Goal: Task Accomplishment & Management: Complete application form

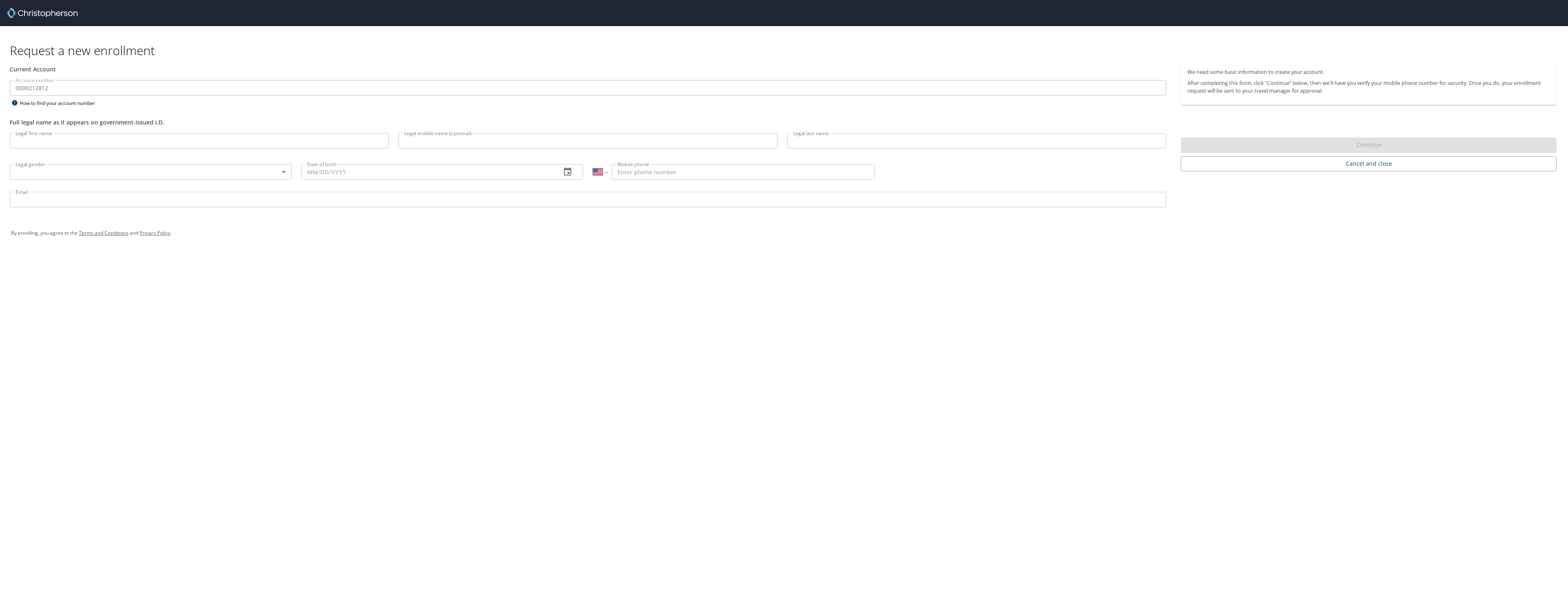
select select "US"
drag, startPoint x: 51, startPoint y: 139, endPoint x: 47, endPoint y: 140, distance: 4.1
click at [51, 139] on input "Legal first name" at bounding box center [199, 140] width 379 height 15
type input "Patric"
type input "[PERSON_NAME]"
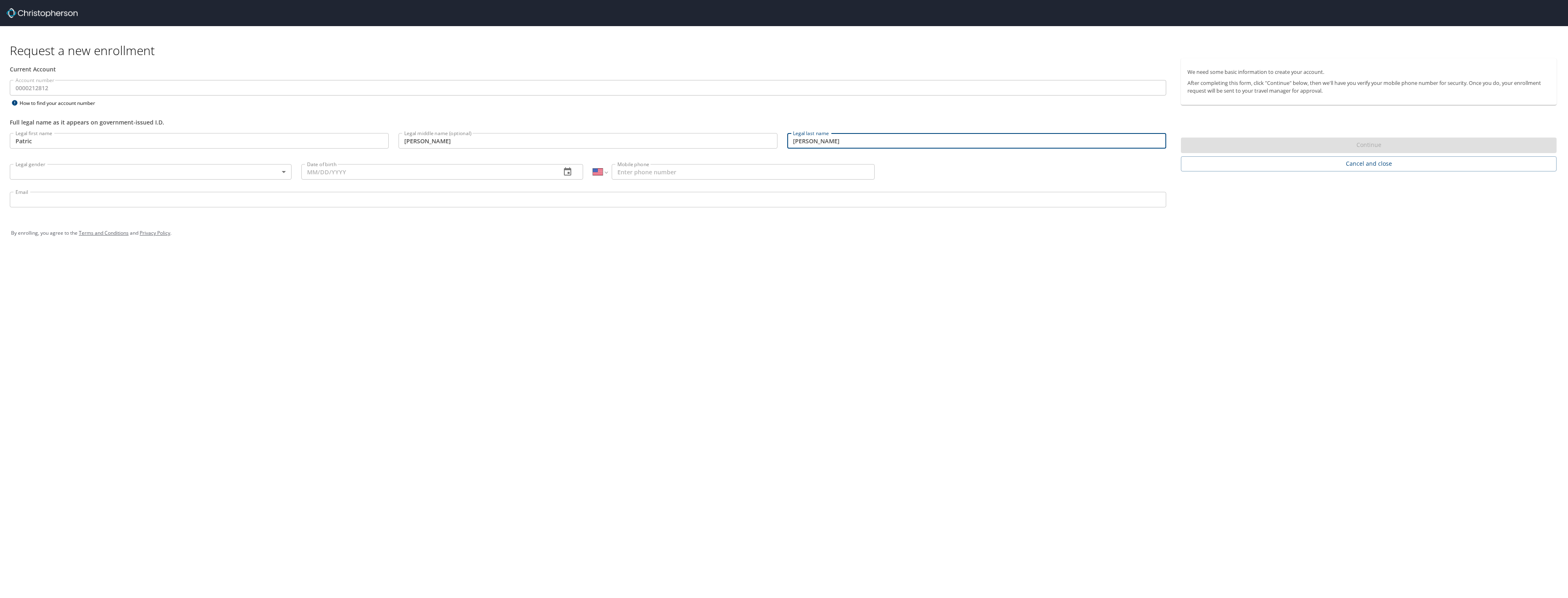
type input "[PERSON_NAME]"
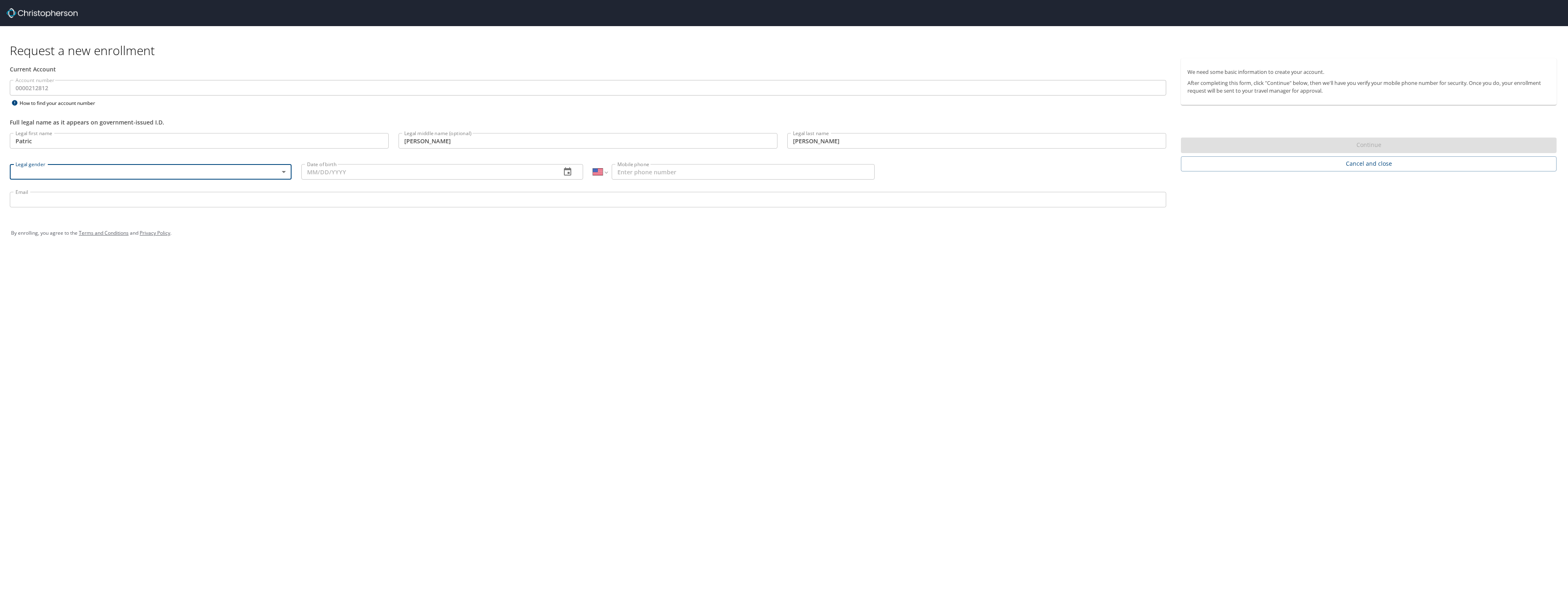
click at [284, 172] on body "Request a new enrollment Current Account Account number 0000212812 Account numb…" at bounding box center [784, 299] width 1568 height 598
click at [30, 202] on li "[DEMOGRAPHIC_DATA]" at bounding box center [151, 200] width 282 height 14
type input "[DEMOGRAPHIC_DATA]"
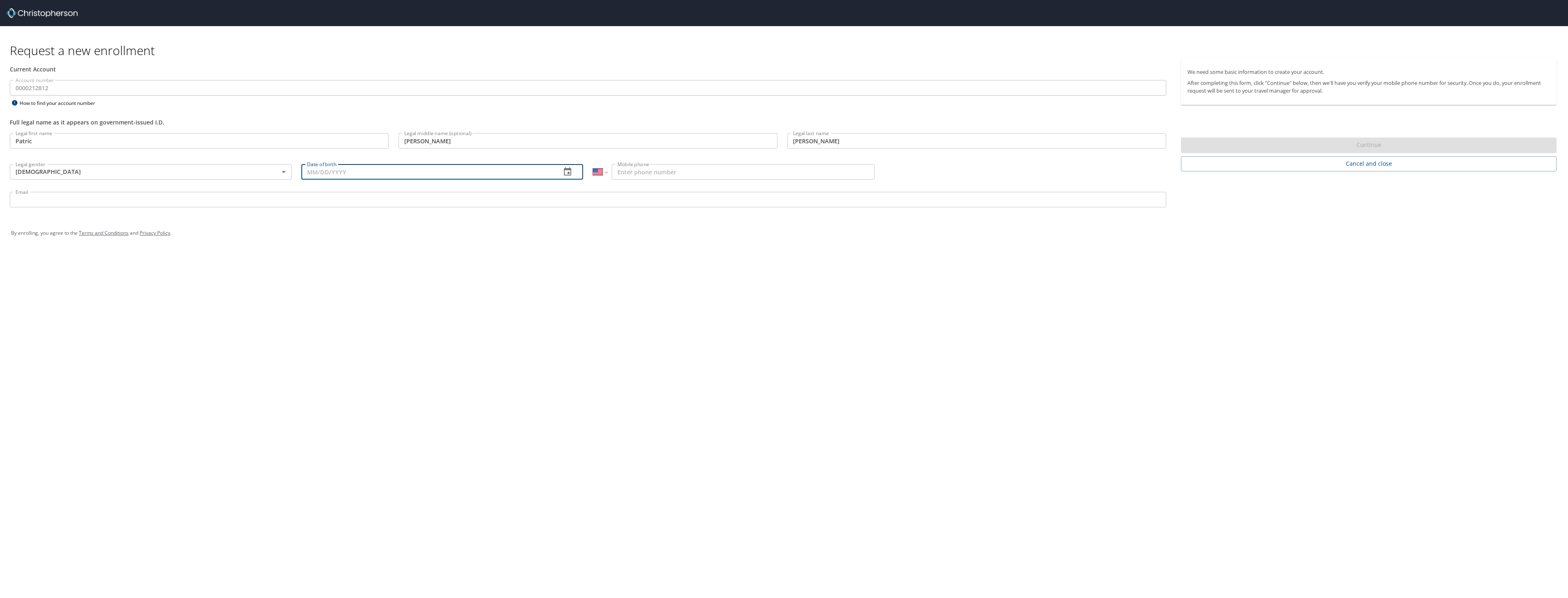
click at [339, 172] on input "Date of birth" at bounding box center [428, 171] width 253 height 15
click at [325, 172] on input "Date of birth" at bounding box center [428, 171] width 253 height 15
type input "[DATE]"
click at [682, 171] on input "Mobile phone" at bounding box center [743, 171] width 263 height 15
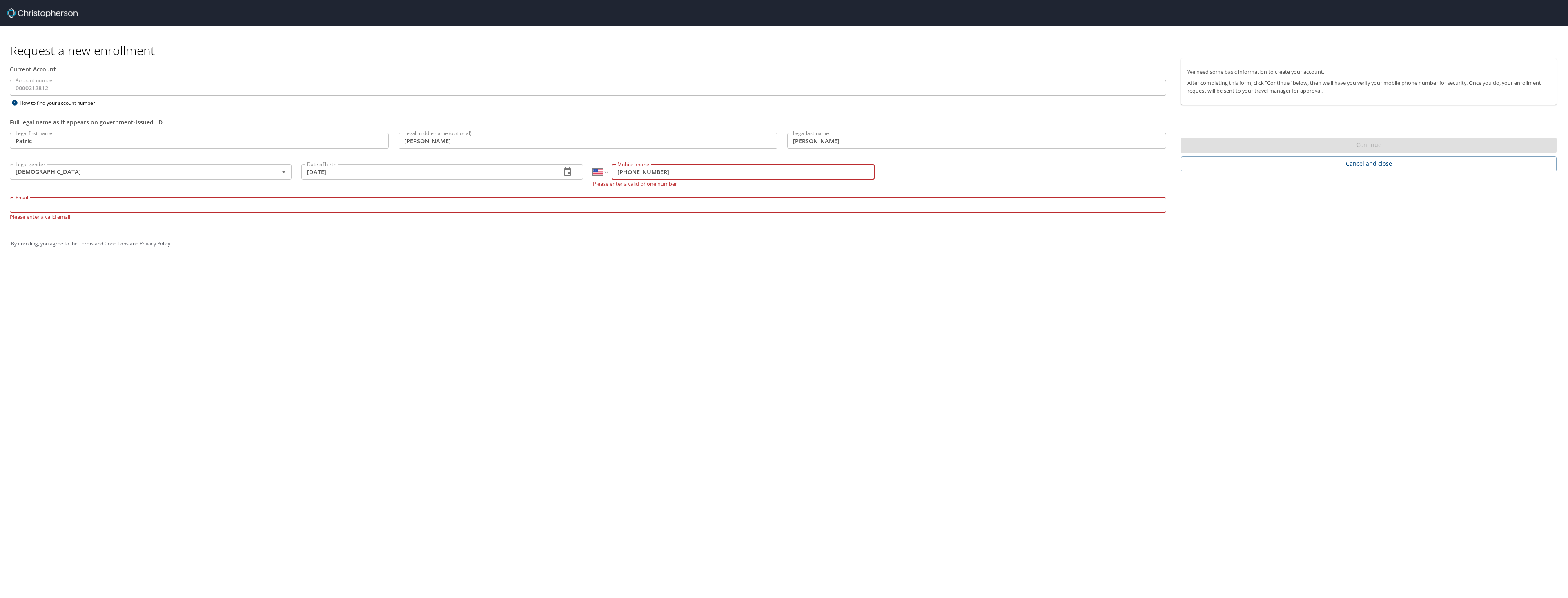
type input "[PHONE_NUMBER]"
drag, startPoint x: 487, startPoint y: 205, endPoint x: 486, endPoint y: 198, distance: 7.1
click at [487, 204] on input "Email" at bounding box center [588, 199] width 1156 height 15
type input "[EMAIL_ADDRESS][PERSON_NAME][DOMAIN_NAME]"
